Goal: Information Seeking & Learning: Learn about a topic

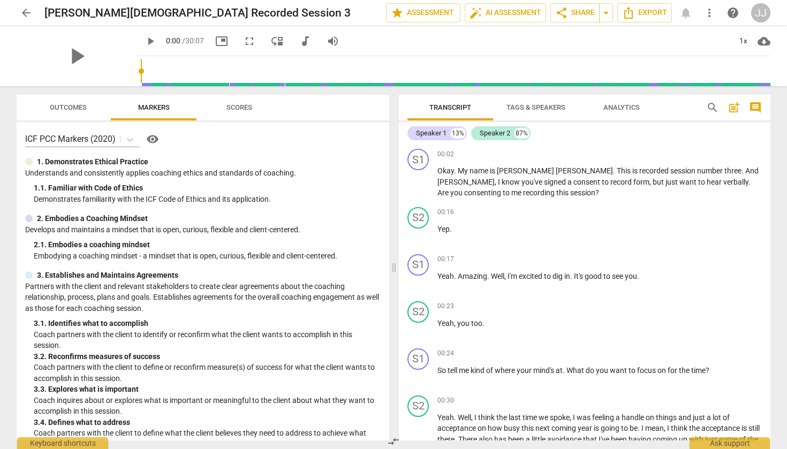
click at [26, 14] on span "arrow_back" at bounding box center [26, 12] width 13 height 13
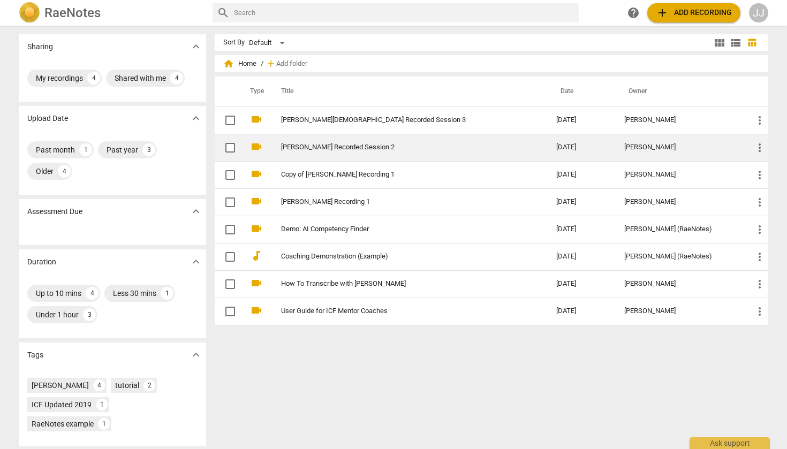
click at [309, 146] on link "[PERSON_NAME] Recorded Session 2" at bounding box center [399, 147] width 237 height 8
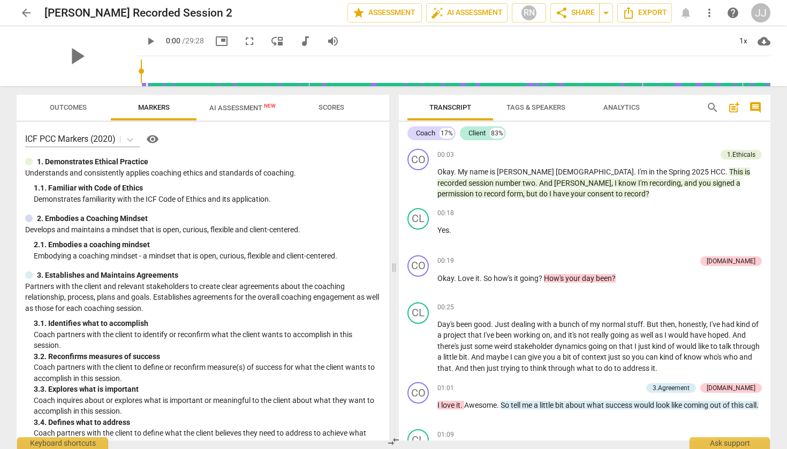
click at [25, 14] on span "arrow_back" at bounding box center [26, 12] width 13 height 13
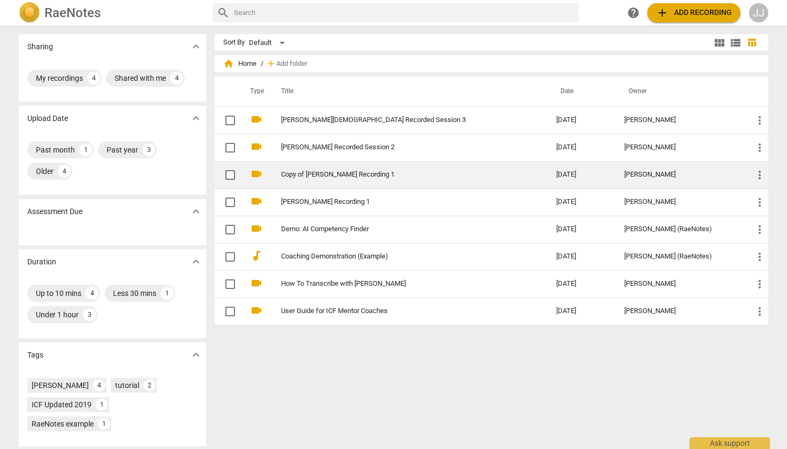
click at [326, 176] on link "Copy of [PERSON_NAME] Recording 1" at bounding box center [399, 175] width 237 height 8
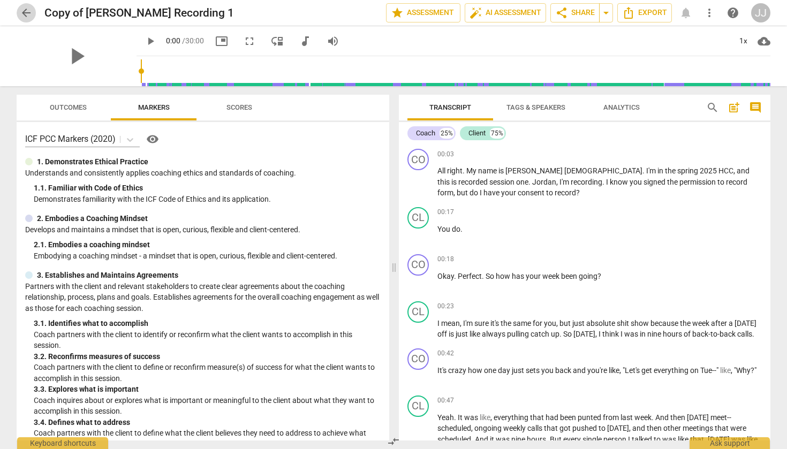
click at [26, 10] on span "arrow_back" at bounding box center [26, 12] width 13 height 13
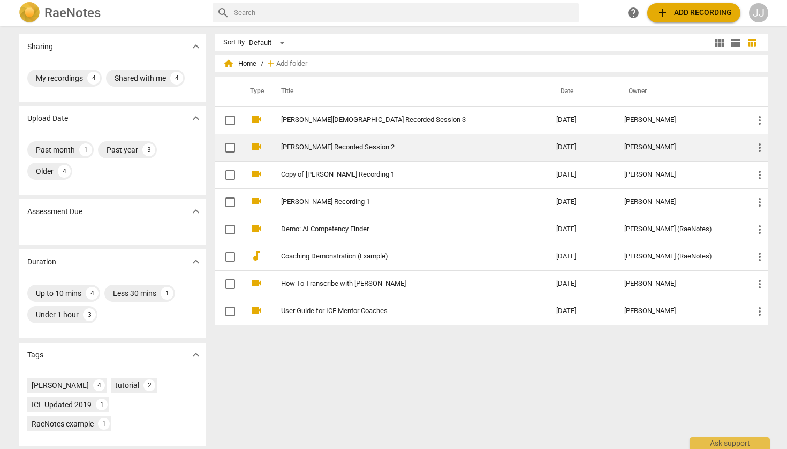
click at [321, 146] on link "[PERSON_NAME] Recorded Session 2" at bounding box center [399, 147] width 237 height 8
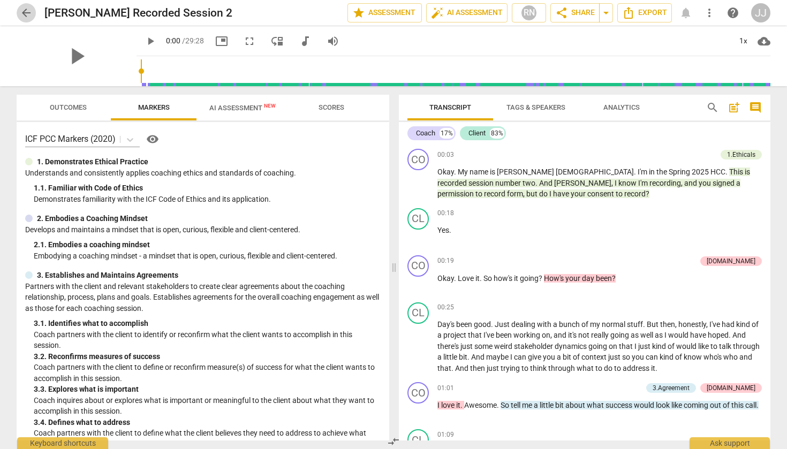
click at [24, 13] on span "arrow_back" at bounding box center [26, 12] width 13 height 13
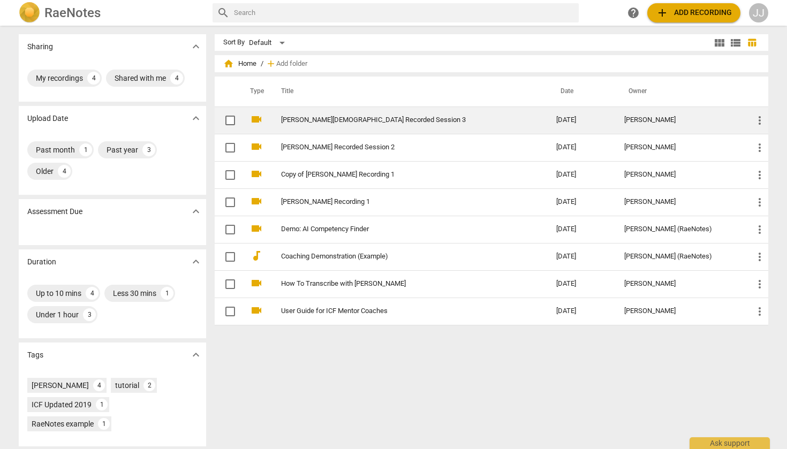
click at [299, 121] on link "[PERSON_NAME][DEMOGRAPHIC_DATA] Recorded Session 3" at bounding box center [399, 120] width 237 height 8
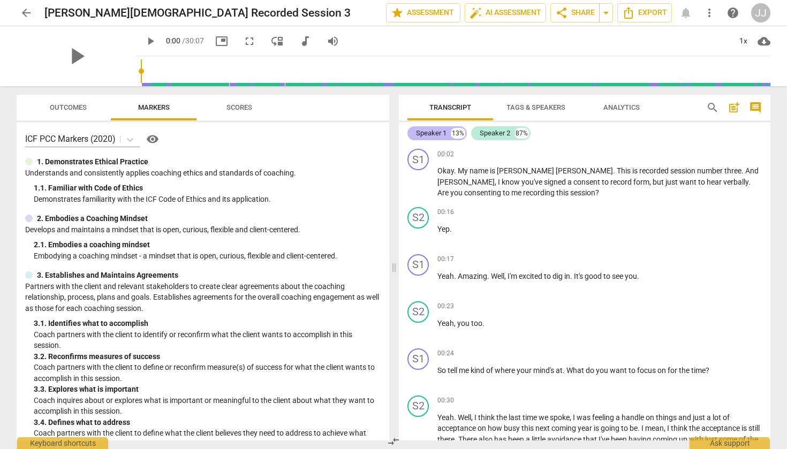
click at [447, 135] on div "Speaker 1" at bounding box center [431, 133] width 31 height 11
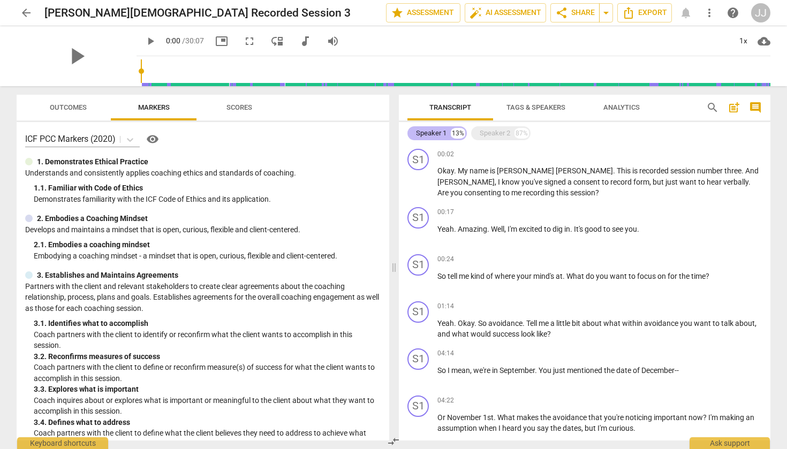
click at [447, 135] on div "Speaker 1" at bounding box center [431, 133] width 31 height 11
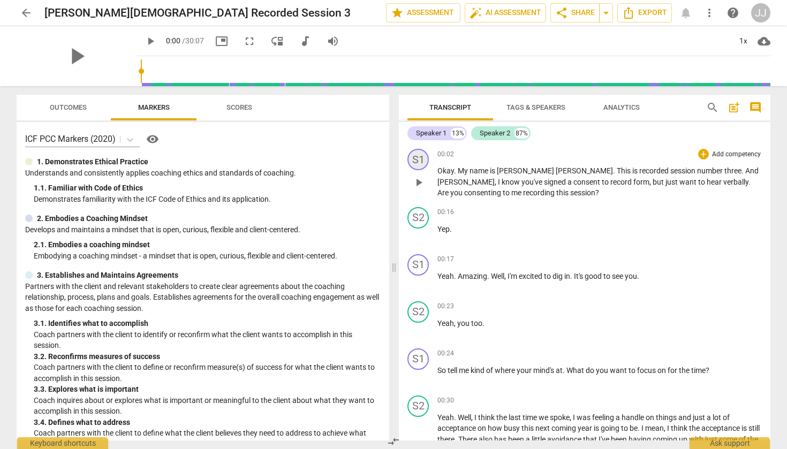
click at [422, 157] on div "S1" at bounding box center [417, 159] width 21 height 21
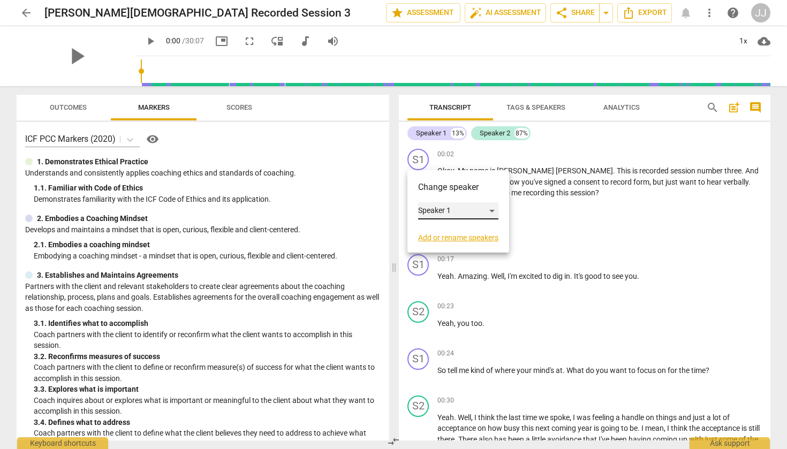
click at [440, 209] on div "Speaker 1" at bounding box center [458, 210] width 80 height 17
click at [440, 209] on li "Speaker 1" at bounding box center [458, 211] width 81 height 20
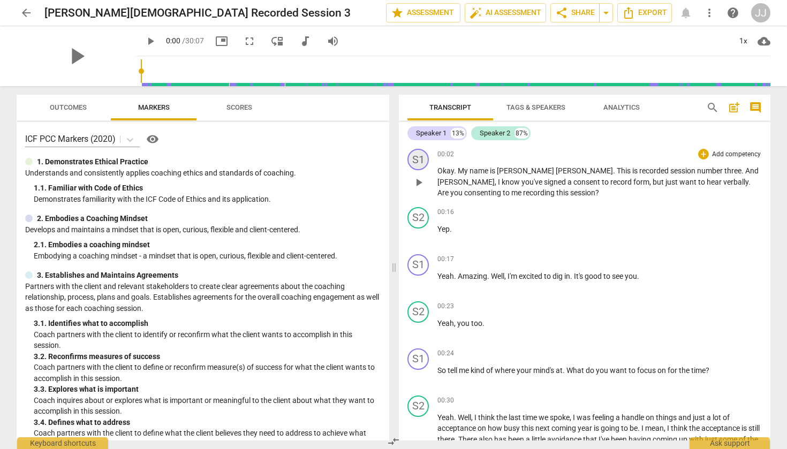
click at [422, 162] on div "S1" at bounding box center [417, 159] width 21 height 21
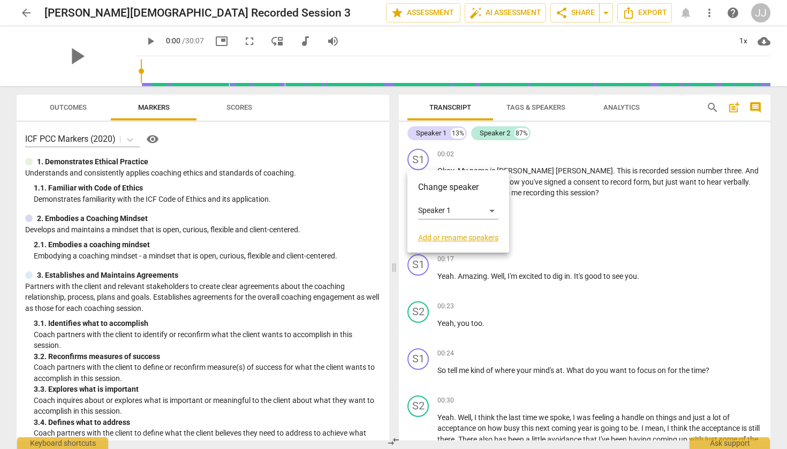
click at [455, 236] on link "Add or rename speakers" at bounding box center [458, 237] width 80 height 9
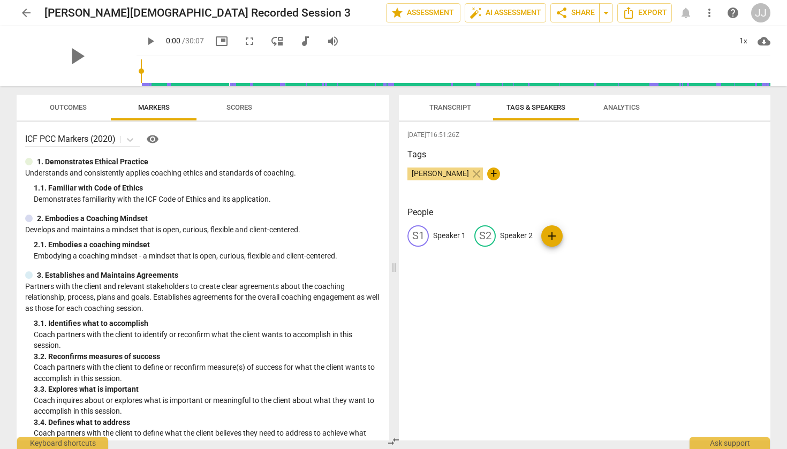
click at [448, 236] on p "Speaker 1" at bounding box center [449, 235] width 33 height 11
type input "Coach"
click at [584, 236] on p "Speaker 2" at bounding box center [586, 235] width 33 height 11
type input "Client"
click at [725, 346] on div "[DATE]T16:51:26Z Tags [PERSON_NAME] close + People CO Coach edit Client delete …" at bounding box center [585, 281] width 372 height 319
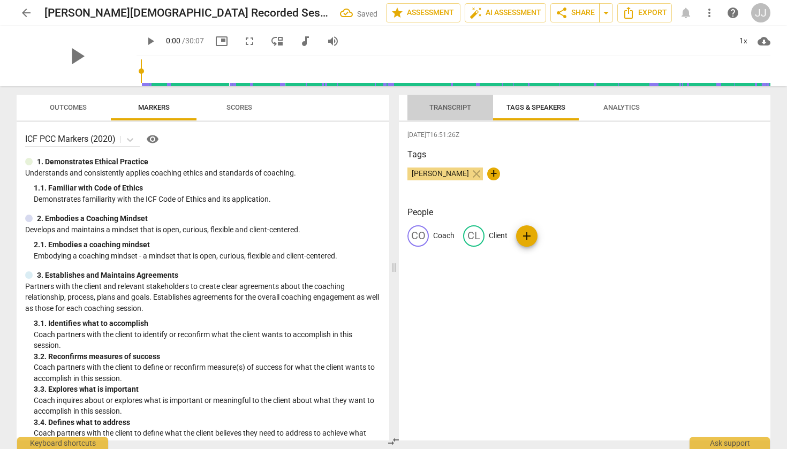
click at [453, 97] on button "Transcript" at bounding box center [450, 108] width 86 height 26
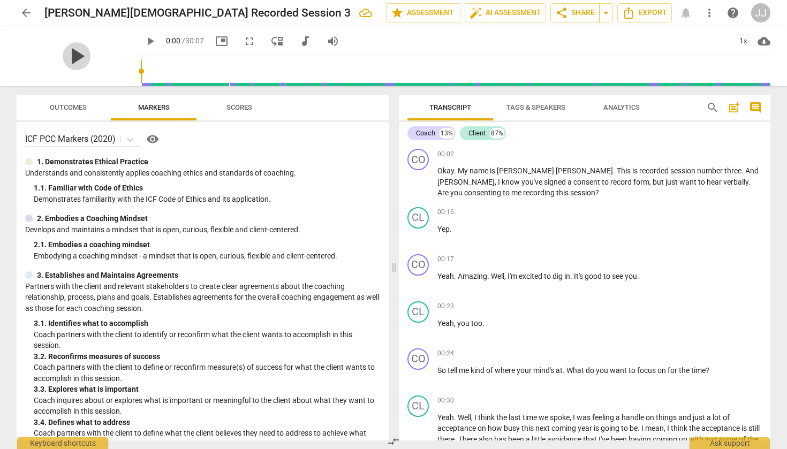
click at [72, 52] on span "play_arrow" at bounding box center [77, 56] width 28 height 28
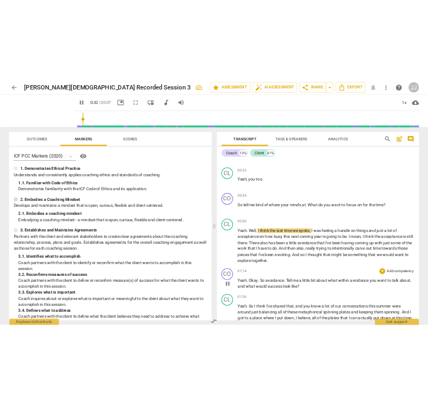
scroll to position [188, 0]
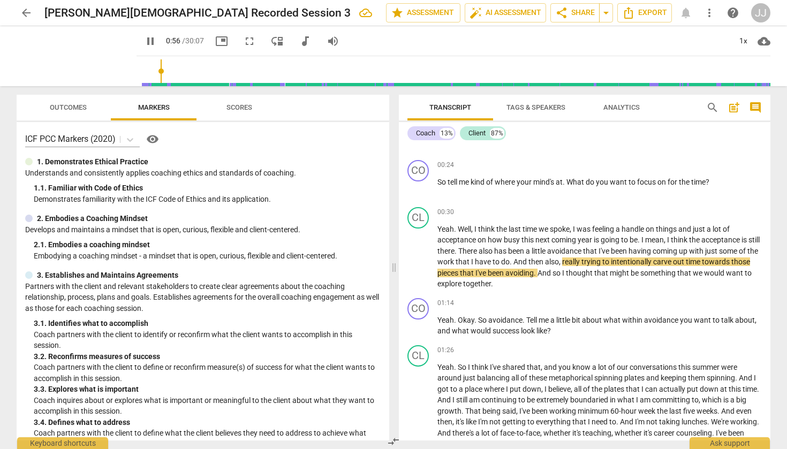
click at [215, 36] on span "picture_in_picture" at bounding box center [221, 41] width 13 height 13
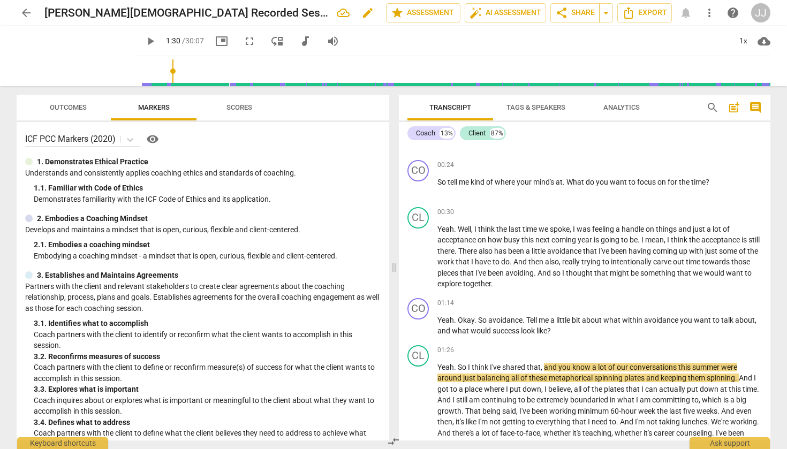
type input "90"
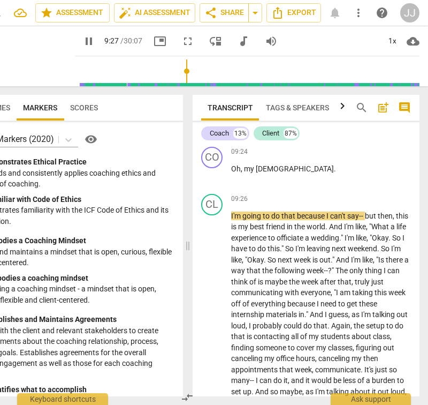
scroll to position [2067, 0]
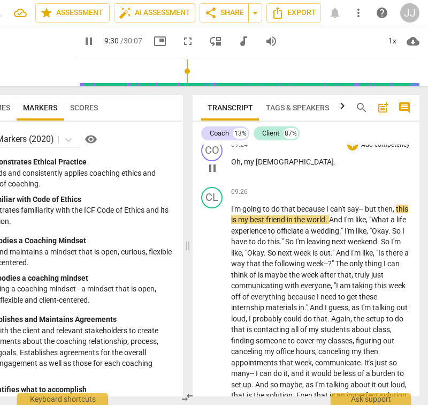
click at [261, 166] on span "[DEMOGRAPHIC_DATA]" at bounding box center [295, 161] width 78 height 9
type input "572"
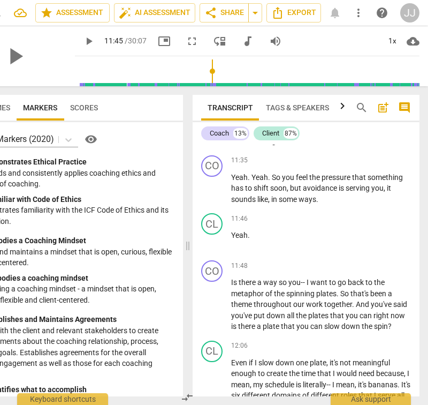
scroll to position [2619, 0]
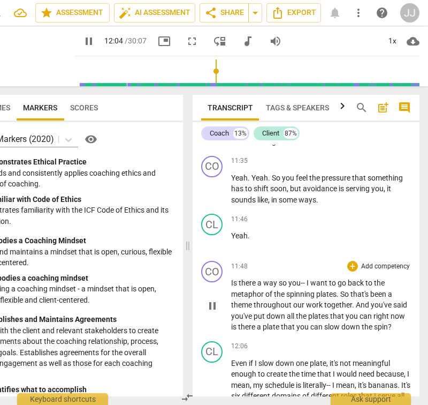
click at [404, 319] on span "now" at bounding box center [398, 316] width 14 height 9
type input "726"
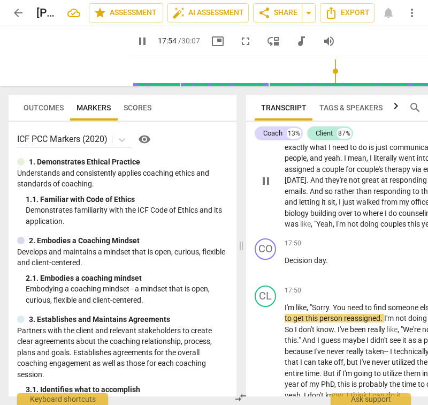
scroll to position [3784, 0]
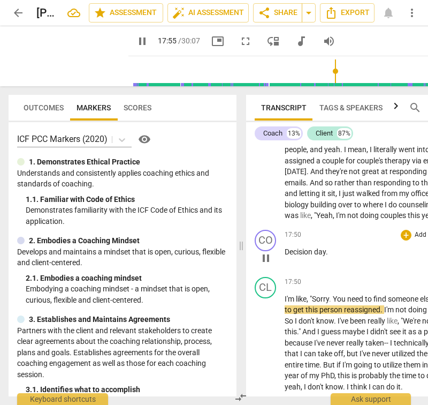
click at [322, 258] on p "Decision day ." at bounding box center [375, 251] width 180 height 11
click at [319, 256] on span "day" at bounding box center [320, 251] width 12 height 9
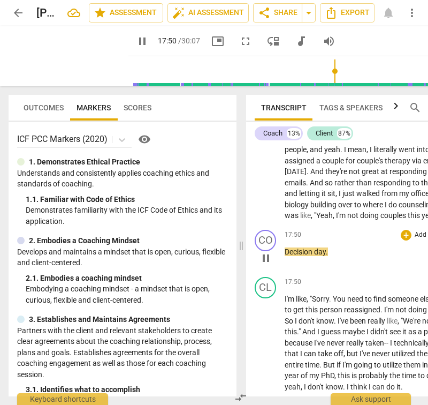
click at [319, 256] on span "day" at bounding box center [320, 251] width 12 height 9
type input "1071"
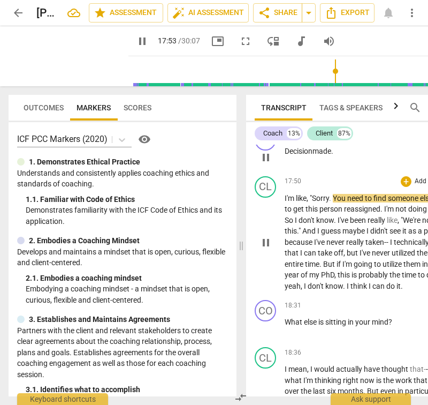
scroll to position [3886, 0]
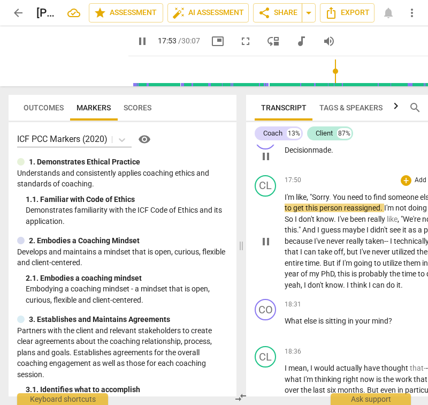
click at [301, 278] on span "year" at bounding box center [293, 273] width 16 height 9
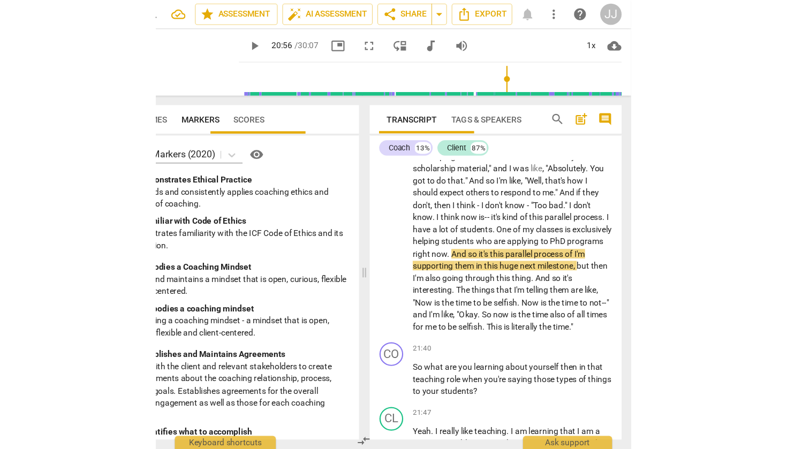
scroll to position [0, 0]
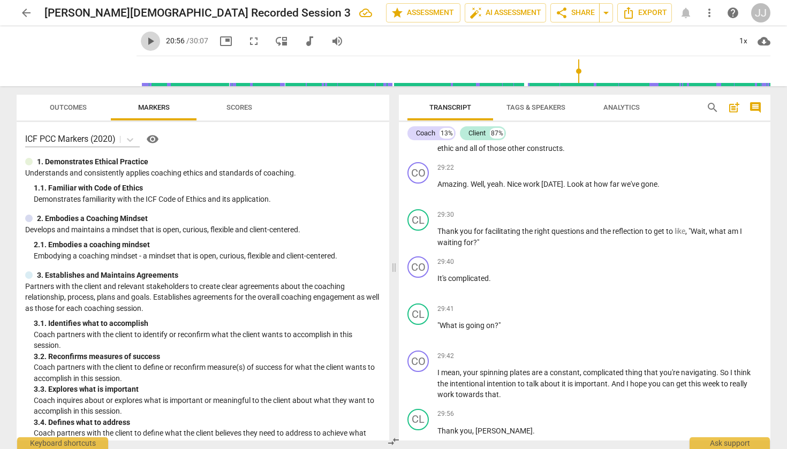
click at [144, 41] on span "play_arrow" at bounding box center [150, 41] width 13 height 13
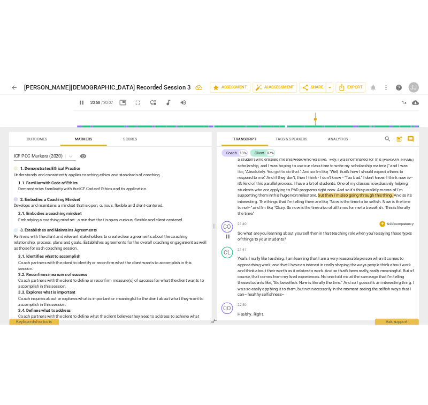
scroll to position [3264, 0]
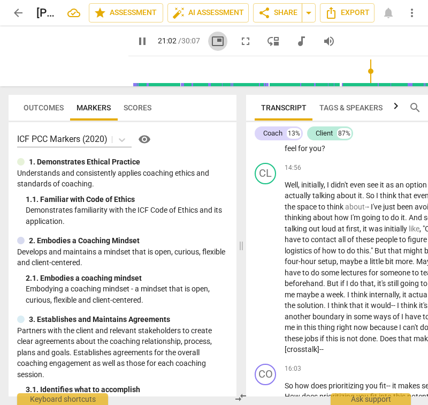
click at [211, 40] on span "picture_in_picture" at bounding box center [217, 41] width 13 height 13
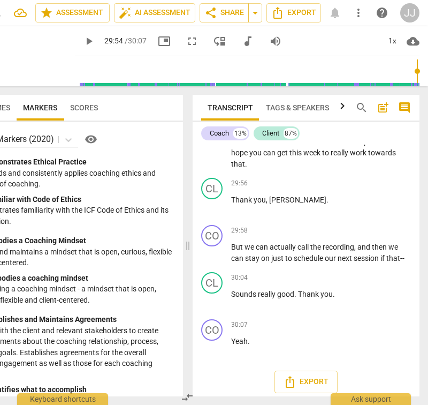
scroll to position [6641, 0]
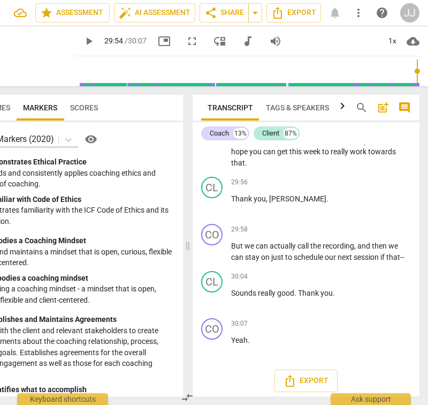
click at [82, 42] on span "play_arrow" at bounding box center [88, 41] width 13 height 13
click at [158, 39] on span "picture_in_picture" at bounding box center [164, 41] width 13 height 13
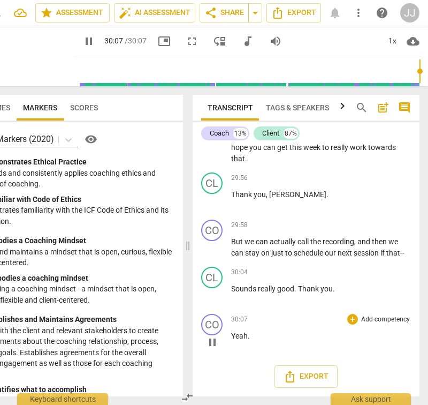
scroll to position [6680, 0]
type input "1807"
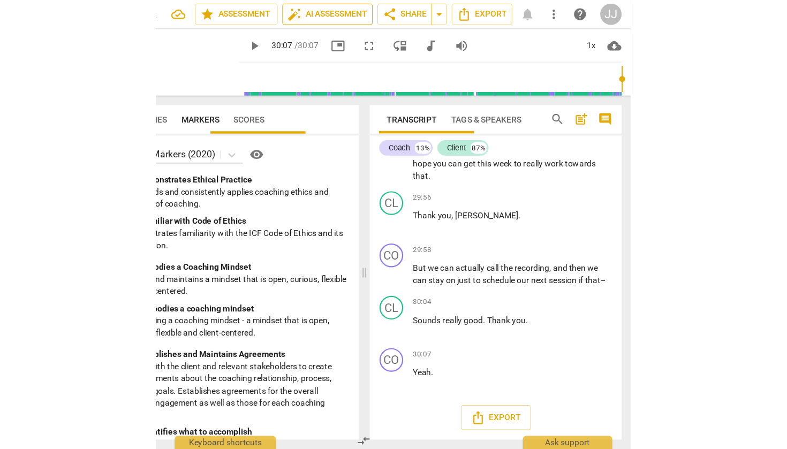
scroll to position [4755, 0]
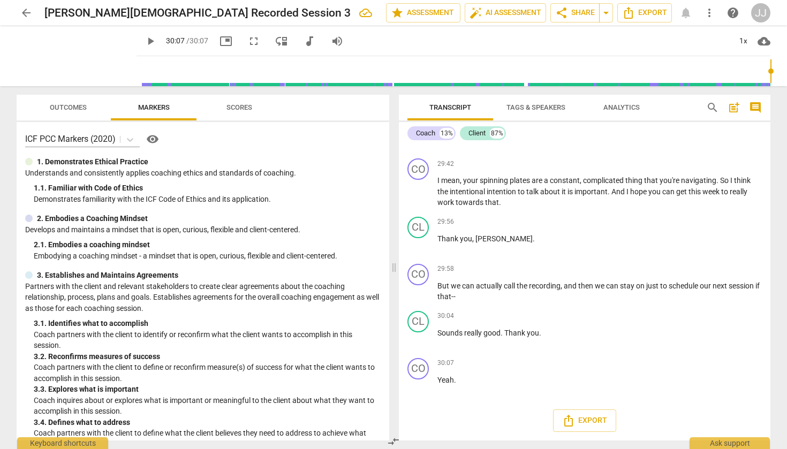
click at [30, 9] on span "arrow_back" at bounding box center [26, 12] width 13 height 13
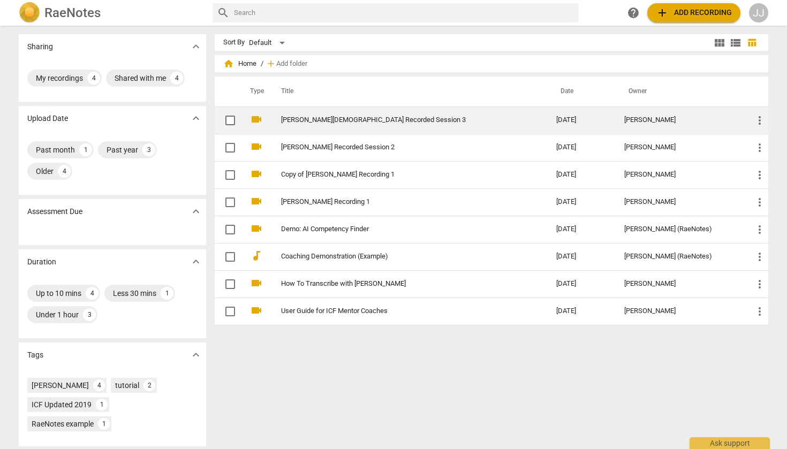
click at [289, 120] on link "[PERSON_NAME][DEMOGRAPHIC_DATA] Recorded Session 3" at bounding box center [399, 120] width 237 height 8
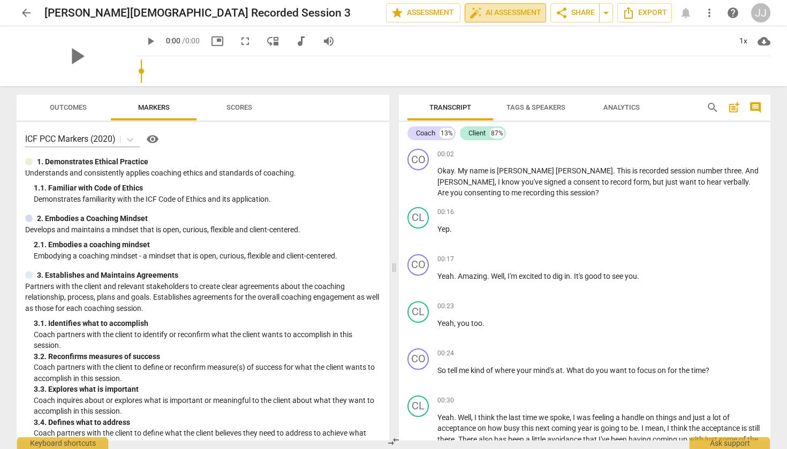
click at [494, 6] on button "auto_fix_high AI Assessment" at bounding box center [505, 12] width 81 height 19
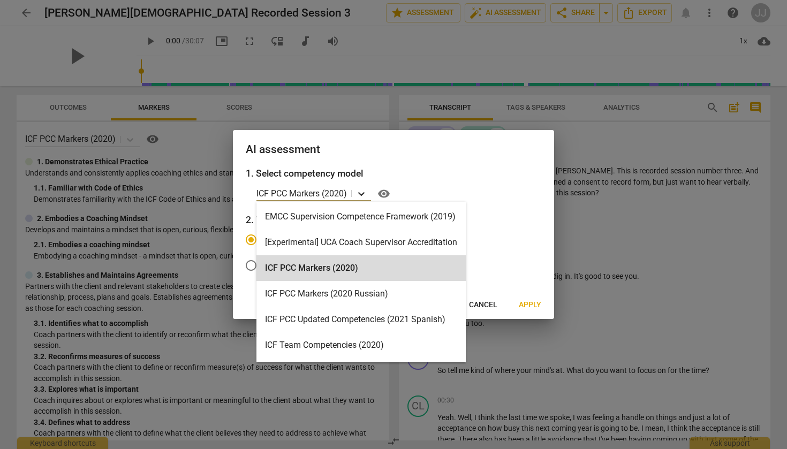
click at [357, 196] on div at bounding box center [361, 194] width 19 height 16
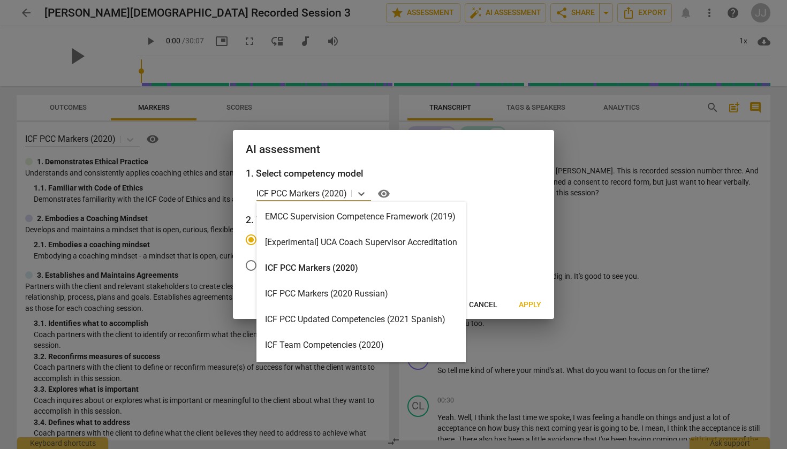
click at [350, 269] on div "ICF PCC Markers (2020)" at bounding box center [360, 268] width 209 height 26
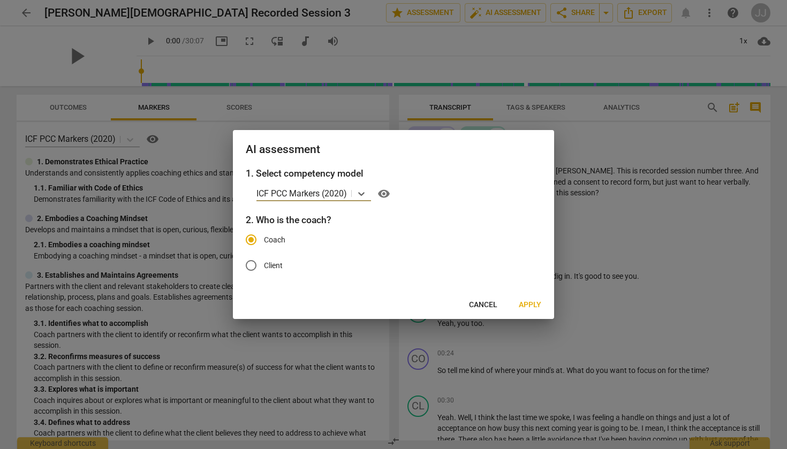
click at [526, 307] on span "Apply" at bounding box center [530, 305] width 22 height 11
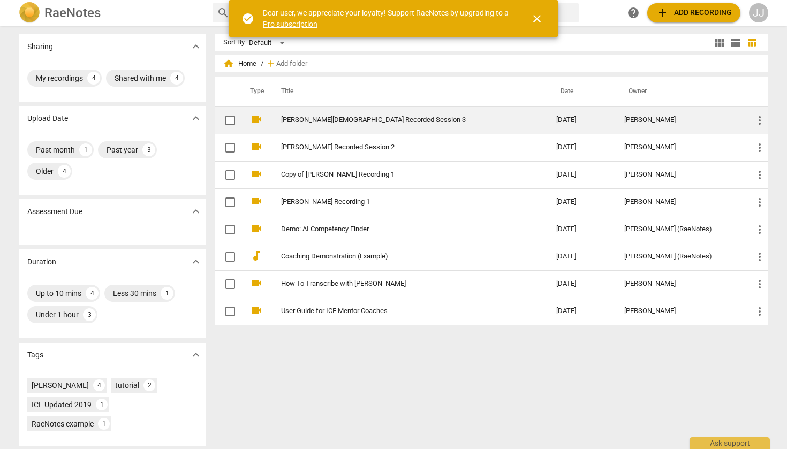
click at [356, 123] on link "[PERSON_NAME][DEMOGRAPHIC_DATA] Recorded Session 3" at bounding box center [399, 120] width 237 height 8
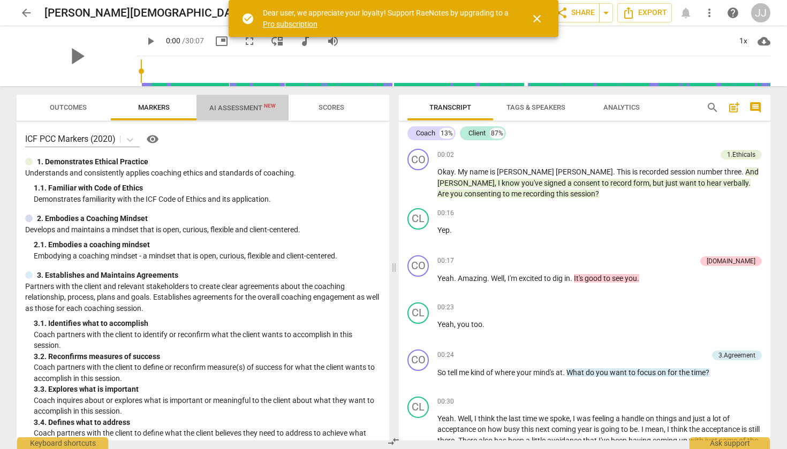
click at [262, 111] on span "AI Assessment New" at bounding box center [242, 108] width 66 height 8
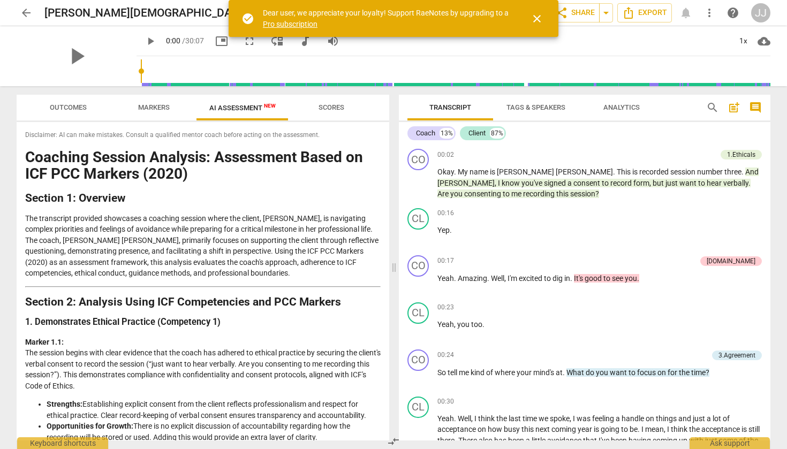
click at [78, 241] on p "The transcript provided showcases a coaching session where the client, [PERSON_…" at bounding box center [202, 246] width 355 height 66
click at [556, 171] on span "[PERSON_NAME]" at bounding box center [584, 172] width 57 height 9
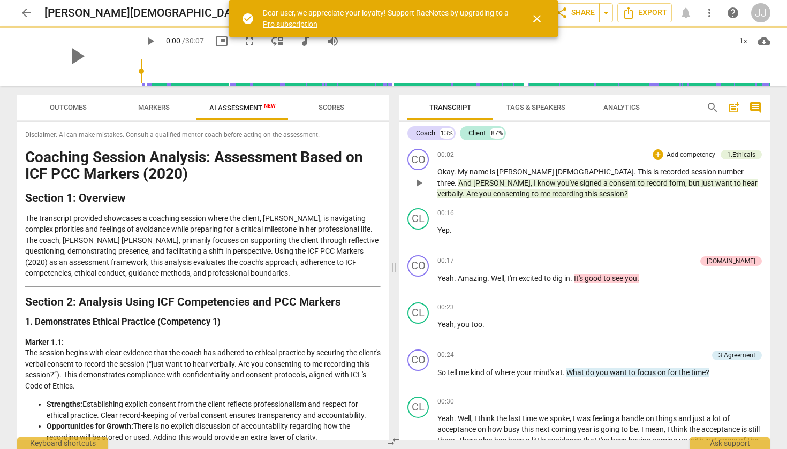
click at [539, 200] on div "CO play_arrow pause 00:02 + Add competency 1.Ethicals keyboard_arrow_right Okay…" at bounding box center [585, 174] width 372 height 59
